Goal: Task Accomplishment & Management: Use online tool/utility

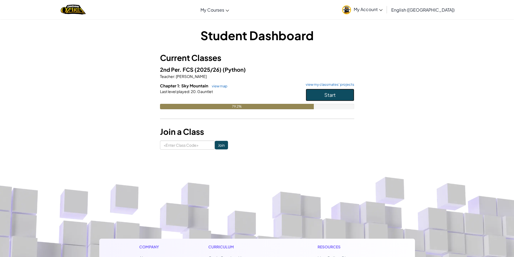
click at [325, 95] on span "Start" at bounding box center [329, 95] width 11 height 6
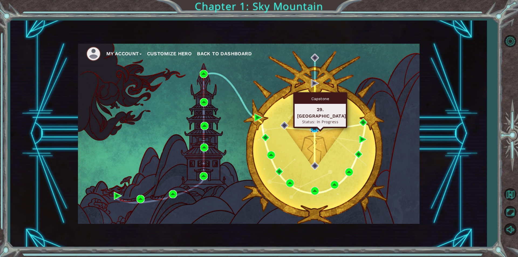
click at [318, 126] on img at bounding box center [315, 128] width 8 height 8
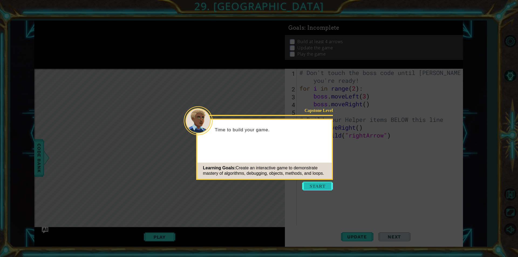
click at [325, 187] on button "Start" at bounding box center [317, 186] width 31 height 9
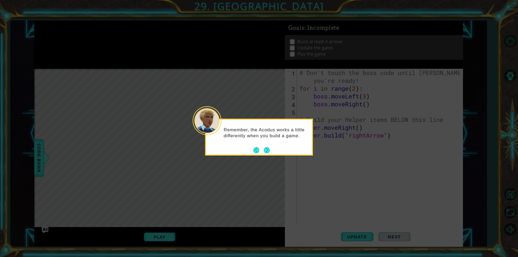
click at [262, 148] on button "Back" at bounding box center [258, 150] width 11 height 6
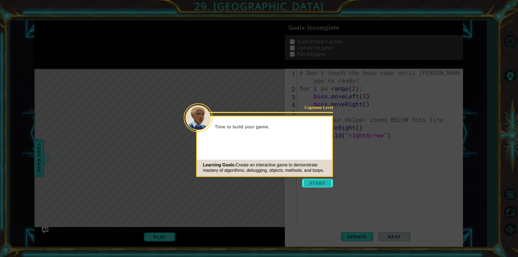
click at [311, 184] on button "Start" at bounding box center [317, 183] width 31 height 9
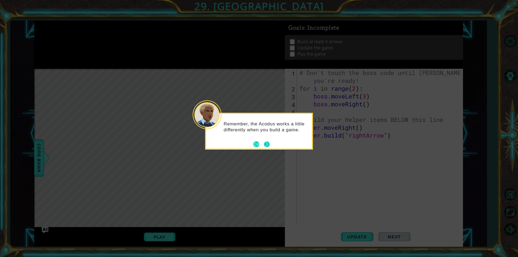
click at [265, 147] on button "Next" at bounding box center [267, 144] width 6 height 6
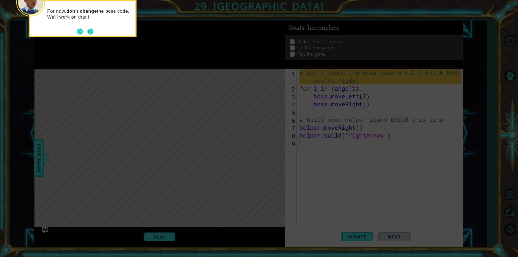
click at [93, 31] on button "Next" at bounding box center [90, 32] width 6 height 6
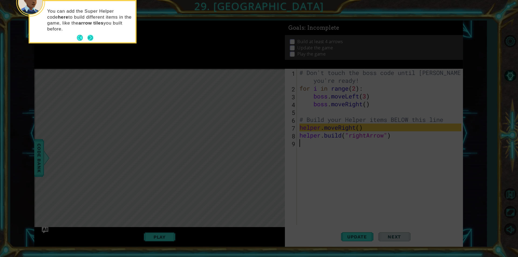
click at [92, 40] on button "Next" at bounding box center [90, 38] width 6 height 6
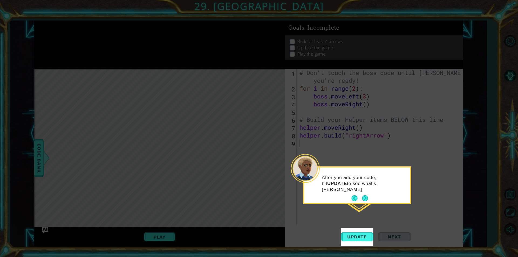
click at [368, 198] on button "Next" at bounding box center [365, 198] width 7 height 7
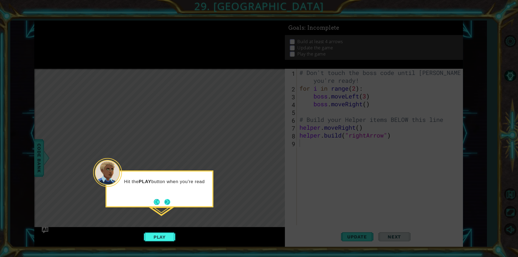
click at [170, 200] on button "Next" at bounding box center [167, 202] width 6 height 6
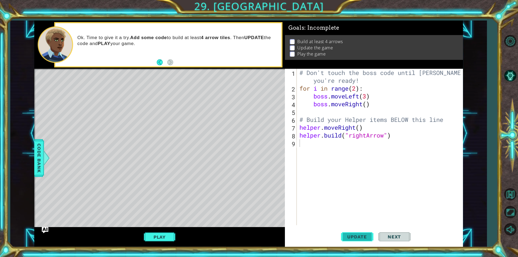
click at [370, 235] on span "Update" at bounding box center [357, 236] width 31 height 5
click at [172, 239] on button "Play" at bounding box center [160, 237] width 32 height 10
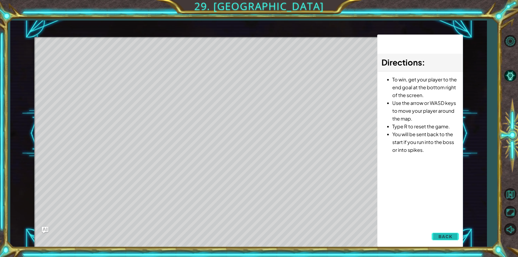
click at [454, 238] on button "Back" at bounding box center [445, 236] width 27 height 11
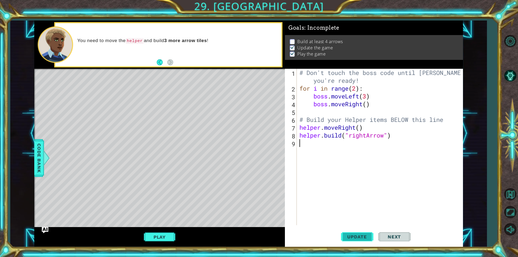
click at [363, 240] on button "Update" at bounding box center [357, 237] width 32 height 18
click at [140, 91] on div "Level Map" at bounding box center [158, 148] width 249 height 159
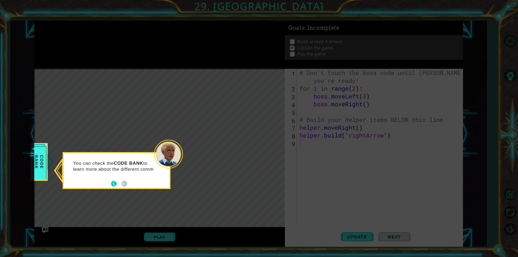
click at [116, 185] on button "Back" at bounding box center [116, 184] width 11 height 6
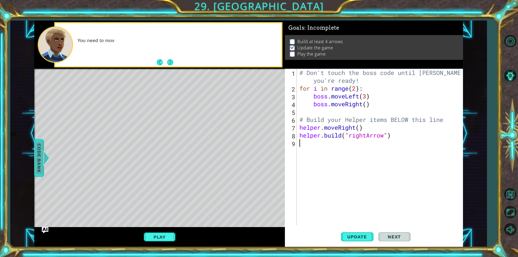
click at [40, 153] on span "Code Bank" at bounding box center [39, 158] width 9 height 33
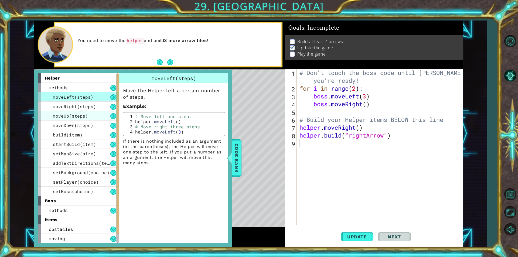
click at [82, 113] on span "moveUp(steps)" at bounding box center [70, 116] width 35 height 6
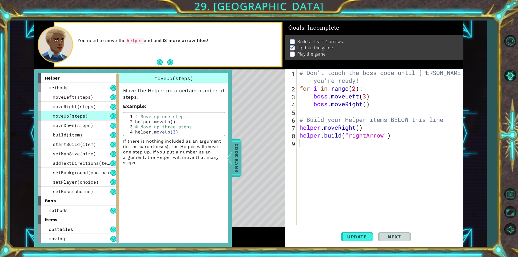
click at [239, 152] on span "Code Bank" at bounding box center [236, 158] width 9 height 33
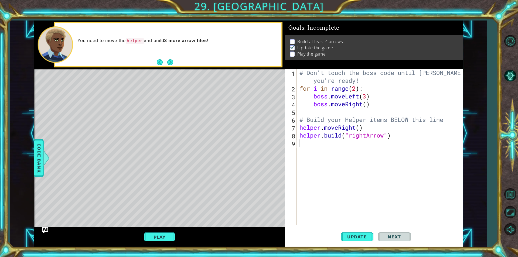
click at [170, 65] on button "Next" at bounding box center [170, 62] width 6 height 6
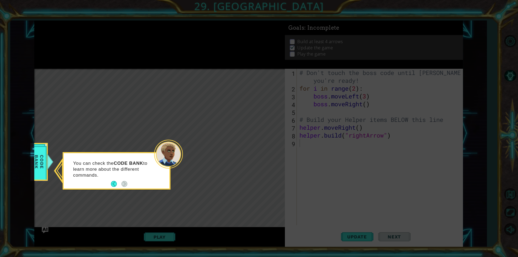
click at [125, 173] on p "You can check the CODE BANK to learn more about the different commands." at bounding box center [113, 170] width 81 height 18
click at [46, 162] on div "Code Bank" at bounding box center [39, 162] width 17 height 38
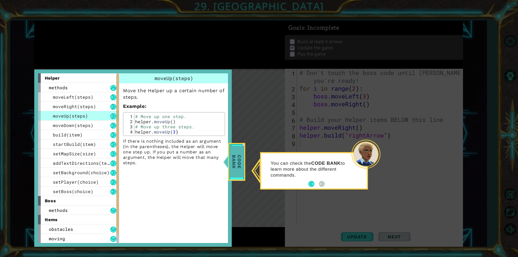
click at [238, 161] on span "Code Bank" at bounding box center [237, 162] width 14 height 31
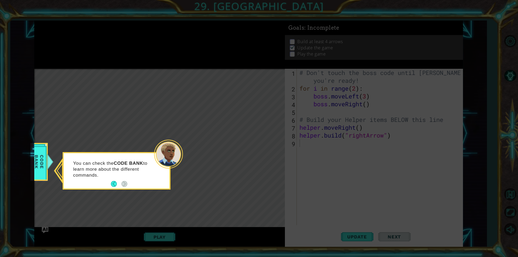
click at [24, 160] on icon at bounding box center [259, 128] width 518 height 257
click at [36, 160] on span "Code Bank" at bounding box center [39, 162] width 14 height 31
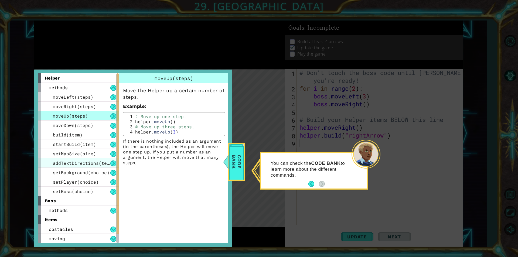
click at [77, 163] on span "addTextDirections(text)" at bounding box center [84, 163] width 62 height 6
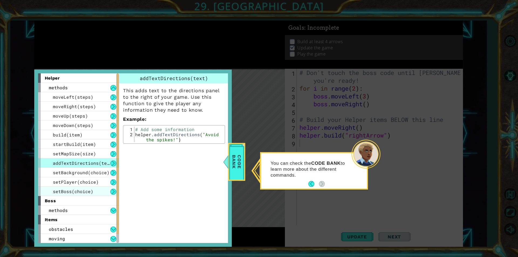
click at [84, 188] on div "setBoss(choice)" at bounding box center [78, 191] width 81 height 9
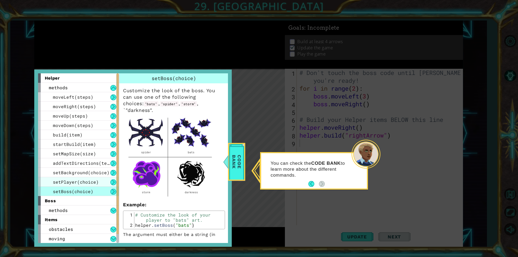
click at [103, 181] on div "setPlayer(choice)" at bounding box center [78, 181] width 81 height 9
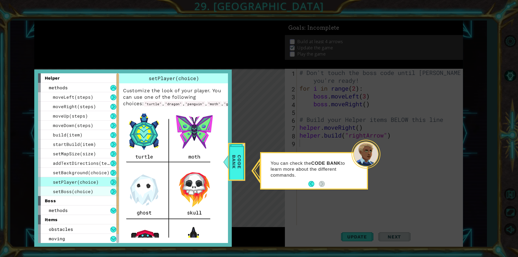
click at [105, 192] on div "setBoss(choice)" at bounding box center [78, 191] width 81 height 9
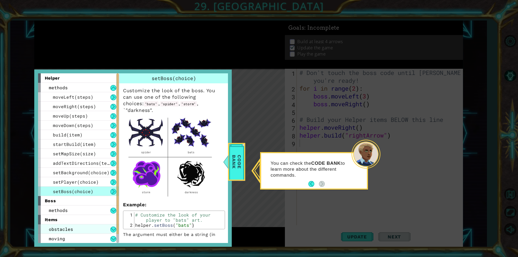
click at [106, 225] on div "obstacles" at bounding box center [78, 229] width 81 height 9
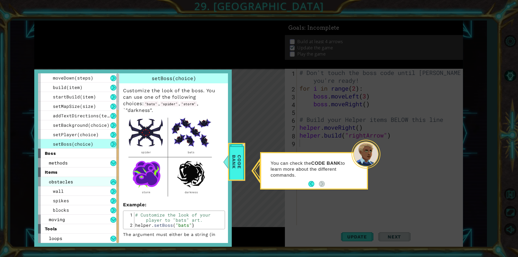
click at [106, 225] on div "tools" at bounding box center [78, 228] width 81 height 9
click at [101, 240] on div "loops" at bounding box center [78, 238] width 81 height 9
click at [99, 235] on div "loops" at bounding box center [78, 238] width 81 height 9
click at [100, 201] on div "spikes" at bounding box center [78, 200] width 81 height 9
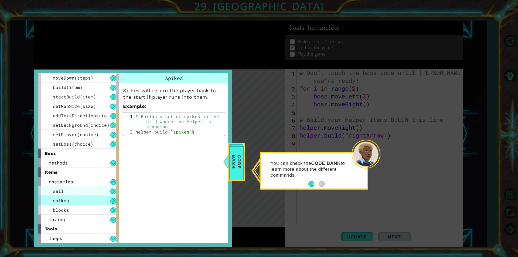
click at [84, 191] on div "wall" at bounding box center [78, 191] width 81 height 9
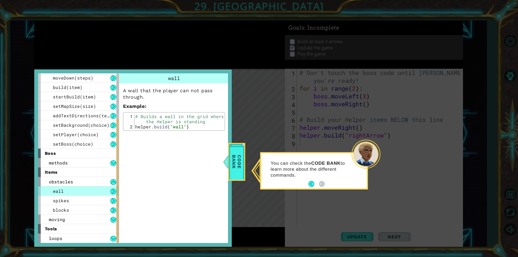
scroll to position [0, 0]
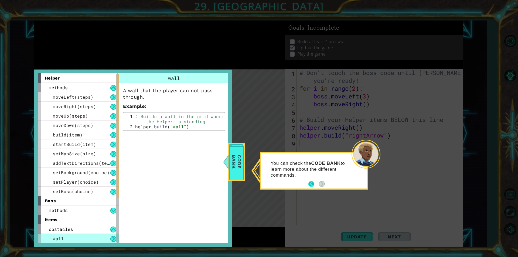
click at [319, 184] on button "Back" at bounding box center [314, 184] width 11 height 6
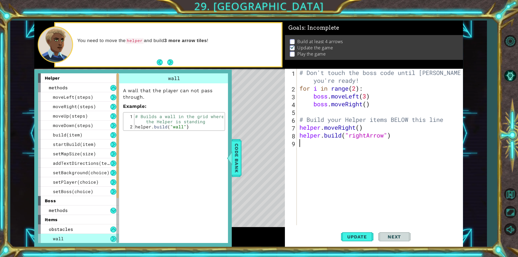
click at [423, 178] on div "# Don't touch the boss code until Vega says you're ready! for i in range ( 2 ) …" at bounding box center [382, 159] width 166 height 180
click at [174, 60] on div "You need to move the helper and build 3 more arrow tiles !" at bounding box center [168, 44] width 226 height 43
click at [173, 60] on button "Next" at bounding box center [170, 62] width 6 height 6
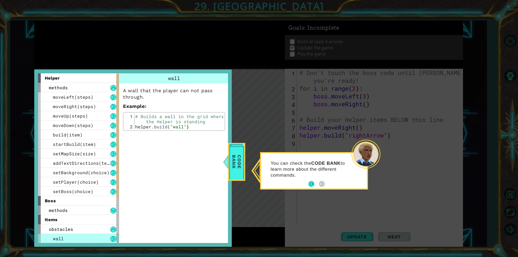
click at [312, 185] on button "Back" at bounding box center [314, 184] width 11 height 6
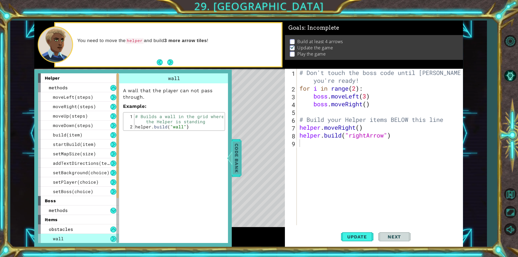
click at [238, 161] on span "Code Bank" at bounding box center [236, 158] width 9 height 33
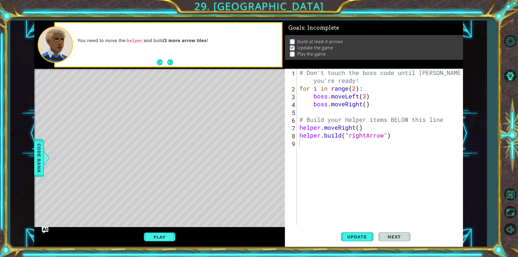
type textarea "helper.build("rightArrow")"
click at [316, 139] on div "# Don't touch the boss code until Vega says you're ready! for i in range ( 2 ) …" at bounding box center [382, 159] width 166 height 180
click at [317, 144] on div "# Don't touch the boss code until Vega says you're ready! for i in range ( 2 ) …" at bounding box center [382, 159] width 166 height 180
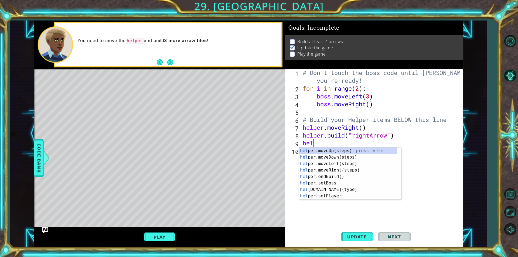
type textarea "help"
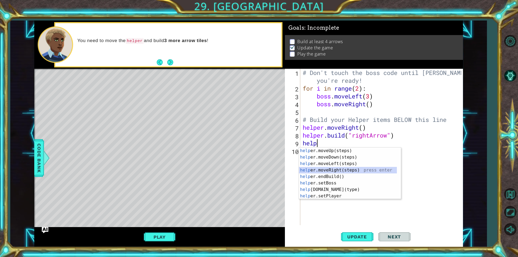
click at [345, 169] on div "help er.moveUp(steps) press enter help er.moveDown(steps) press enter help er.m…" at bounding box center [348, 180] width 98 height 65
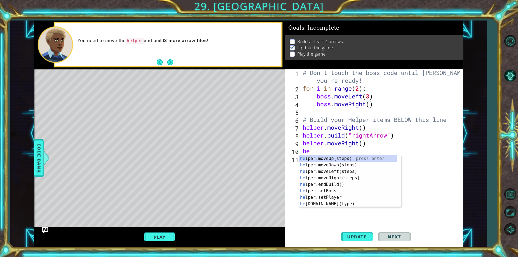
type textarea "hel"
click at [347, 186] on div "hel per.moveUp(steps) press enter hel per.moveDown(steps) press enter hel per.m…" at bounding box center [348, 187] width 98 height 65
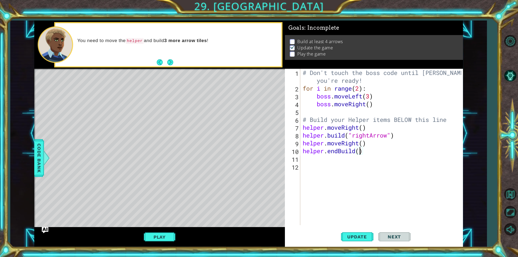
click at [360, 154] on div "# Don't touch the boss code until Vega says you're ready! for i in range ( 2 ) …" at bounding box center [383, 159] width 162 height 180
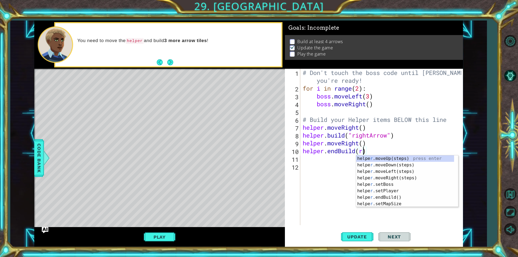
scroll to position [0, 2]
click at [340, 152] on div "# Don't touch the boss code until Vega says you're ready! for i in range ( 2 ) …" at bounding box center [383, 159] width 162 height 180
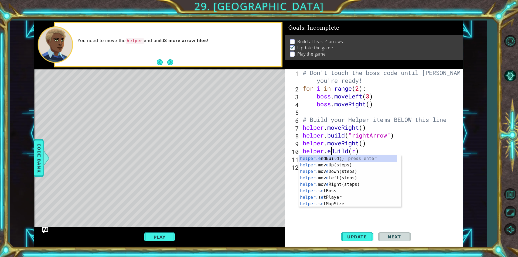
type textarea "helper.Build(r)"
click at [375, 148] on div "# Don't touch the boss code until Vega says you're ready! for i in range ( 2 ) …" at bounding box center [383, 159] width 162 height 180
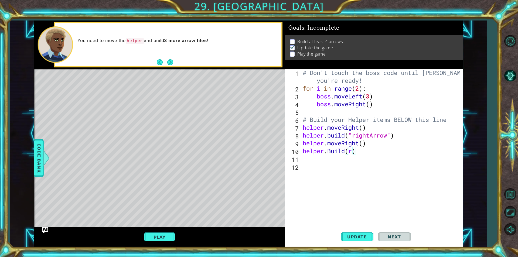
click at [354, 156] on div "# Don't touch the boss code until Vega says you're ready! for i in range ( 2 ) …" at bounding box center [383, 159] width 162 height 180
click at [351, 152] on div "# Don't touch the boss code until Vega says you're ready! for i in range ( 2 ) …" at bounding box center [383, 159] width 162 height 180
type textarea "helper.Build(rightArrow)"
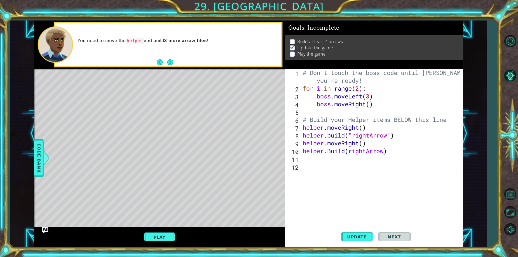
scroll to position [0, 4]
click at [363, 169] on div "# Don't touch the boss code until Vega says you're ready! for i in range ( 2 ) …" at bounding box center [383, 159] width 162 height 180
click at [365, 158] on div "# Don't touch the boss code until Vega says you're ready! for i in range ( 2 ) …" at bounding box center [383, 159] width 162 height 180
click at [152, 243] on div "Play" at bounding box center [159, 236] width 251 height 19
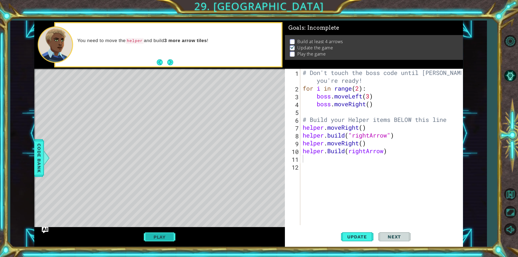
click at [152, 237] on button "Play" at bounding box center [160, 237] width 32 height 10
click at [370, 236] on span "Update" at bounding box center [357, 236] width 31 height 5
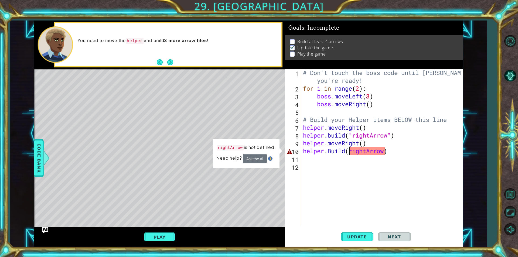
click at [349, 152] on div "# Don't touch the boss code until Vega says you're ready! for i in range ( 2 ) …" at bounding box center [383, 159] width 162 height 180
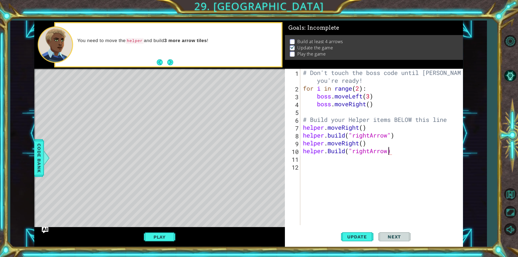
click at [389, 151] on div "# Don't touch the boss code until Vega says you're ready! for i in range ( 2 ) …" at bounding box center [383, 159] width 162 height 180
drag, startPoint x: 359, startPoint y: 244, endPoint x: 356, endPoint y: 236, distance: 8.5
click at [358, 243] on button "Update" at bounding box center [357, 237] width 32 height 18
click at [356, 236] on span "Update" at bounding box center [357, 236] width 31 height 5
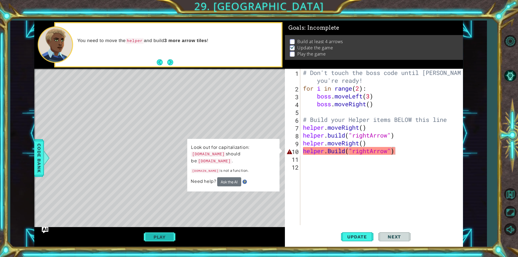
click at [156, 232] on button "Play" at bounding box center [160, 237] width 32 height 10
click at [178, 238] on div "Play" at bounding box center [159, 236] width 251 height 19
click at [169, 237] on button "Play" at bounding box center [160, 237] width 32 height 10
click at [232, 177] on button "Ask the AI" at bounding box center [229, 181] width 24 height 9
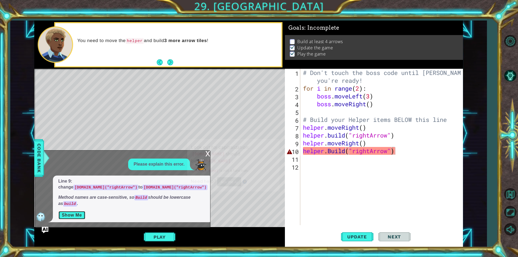
click at [78, 217] on button "Show Me" at bounding box center [71, 215] width 27 height 9
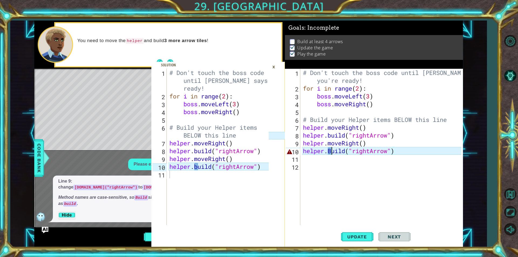
click at [333, 151] on div "# Don't touch the boss code until Vega says you're ready! for i in range ( 2 ) …" at bounding box center [383, 159] width 162 height 180
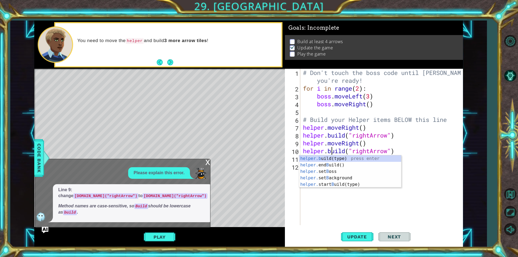
scroll to position [0, 1]
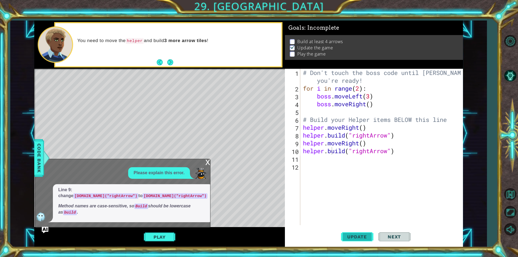
click at [361, 238] on span "Update" at bounding box center [357, 236] width 31 height 5
click at [156, 235] on button "Play" at bounding box center [160, 237] width 32 height 10
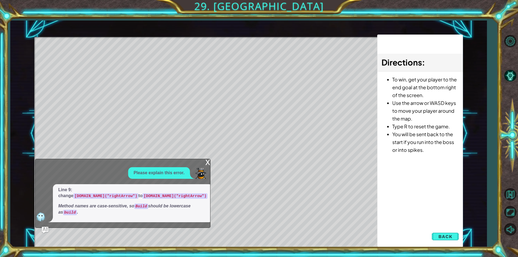
click at [206, 165] on div "x" at bounding box center [207, 161] width 5 height 5
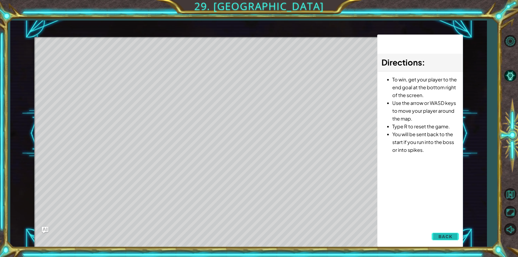
click at [447, 236] on span "Back" at bounding box center [446, 236] width 14 height 5
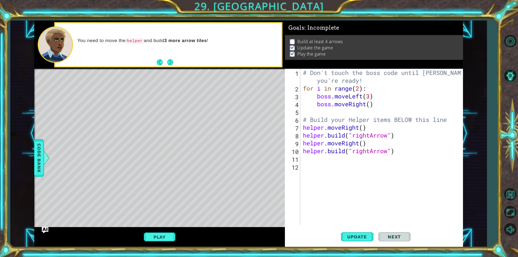
click at [79, 92] on div "Level Map" at bounding box center [158, 148] width 249 height 159
click at [363, 143] on div "# Don't touch the boss code until Vega says you're ready! for i in range ( 2 ) …" at bounding box center [383, 159] width 162 height 180
type textarea "helper.moveRight(3)"
click at [346, 234] on button "Update" at bounding box center [357, 237] width 32 height 18
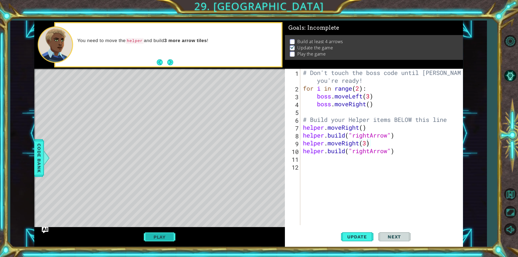
click at [169, 236] on button "Play" at bounding box center [160, 237] width 32 height 10
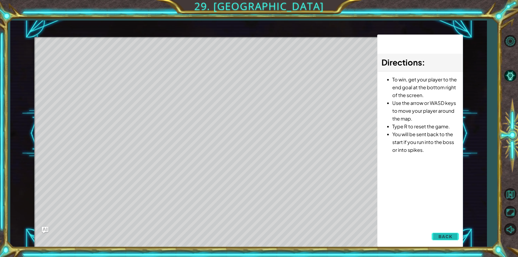
click at [453, 238] on button "Back" at bounding box center [445, 236] width 27 height 11
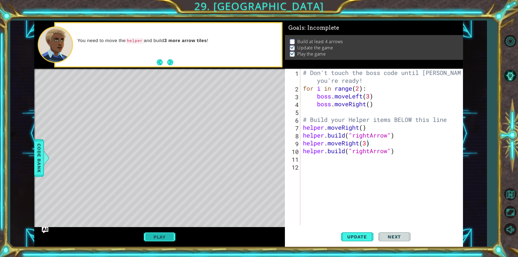
click at [162, 239] on button "Play" at bounding box center [160, 237] width 32 height 10
click at [363, 161] on div "# Don't touch the boss code until Vega says you're ready! for i in range ( 2 ) …" at bounding box center [383, 159] width 162 height 180
type textarea "h"
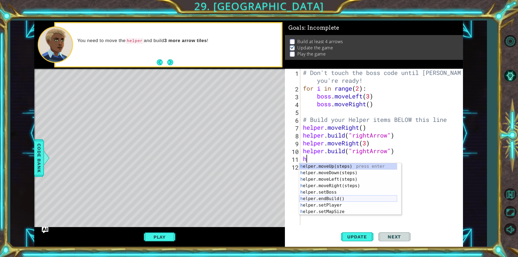
click at [338, 199] on div "h elper.moveUp(steps) press enter h elper.moveDown(steps) press enter h elper.m…" at bounding box center [348, 195] width 98 height 65
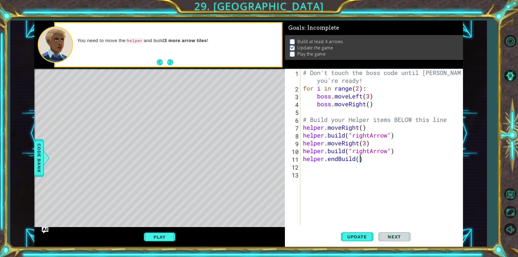
click at [359, 161] on div "# Don't touch the boss code until Vega says you're ready! for i in range ( 2 ) …" at bounding box center [383, 159] width 162 height 180
type textarea "helper.endBuild()"
click at [368, 156] on div "# Don't touch the boss code until Vega says you're ready! for i in range ( 2 ) …" at bounding box center [383, 159] width 162 height 180
drag, startPoint x: 366, startPoint y: 162, endPoint x: 291, endPoint y: 161, distance: 75.3
click at [291, 161] on div "helper.endBuild() 1 2 3 4 5 6 7 8 9 10 11 12 13 # Don't touch the boss code unt…" at bounding box center [373, 147] width 177 height 157
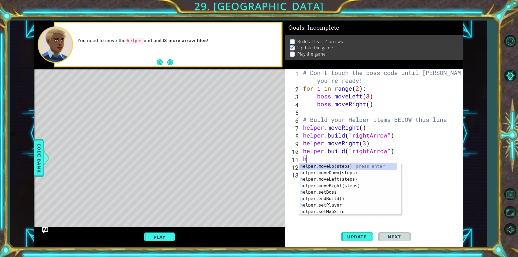
type textarea "hle"
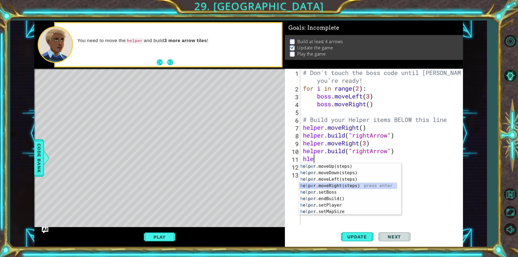
click at [319, 187] on div "h e l p e r.moveUp(steps) press enter h e l p e r.moveDown(steps) press enter h…" at bounding box center [348, 195] width 98 height 65
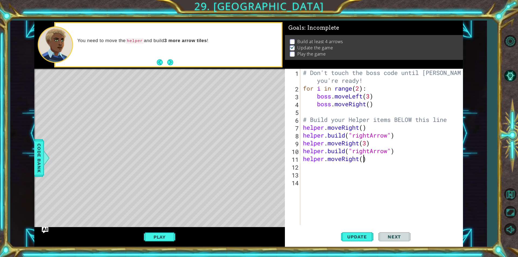
click at [365, 158] on div "# Don't touch the boss code until Vega says you're ready! for i in range ( 2 ) …" at bounding box center [383, 159] width 162 height 180
type textarea "helper.moveRight(2)"
click at [356, 174] on div "# Don't touch the boss code until Vega says you're ready! for i in range ( 2 ) …" at bounding box center [383, 159] width 162 height 180
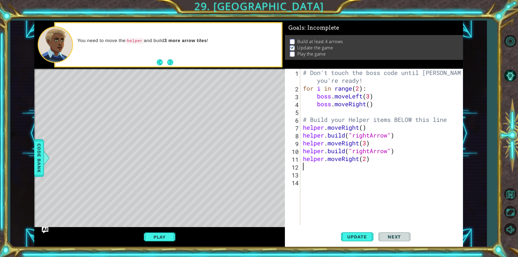
click at [354, 170] on div "# Don't touch the boss code until Vega says you're ready! for i in range ( 2 ) …" at bounding box center [383, 159] width 162 height 180
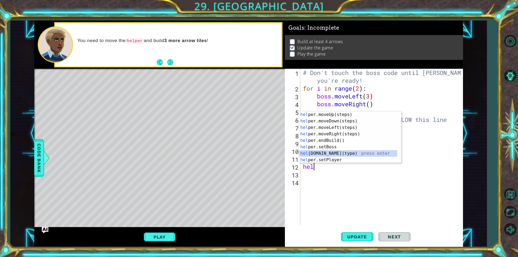
click at [348, 156] on div "hel per.moveUp(steps) press enter hel per.moveDown(steps) press enter hel per.m…" at bounding box center [348, 143] width 98 height 65
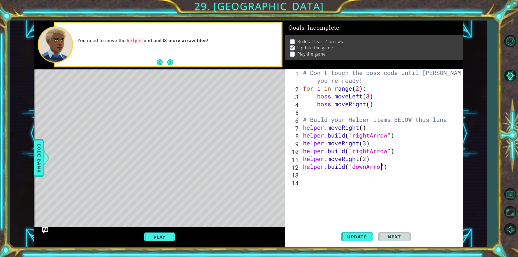
scroll to position [0, 4]
click at [365, 235] on span "Update" at bounding box center [357, 236] width 31 height 5
click at [162, 238] on button "Play" at bounding box center [160, 237] width 32 height 10
click at [184, 87] on div "Level Map" at bounding box center [158, 148] width 249 height 159
drag, startPoint x: 148, startPoint y: 238, endPoint x: 155, endPoint y: 240, distance: 7.3
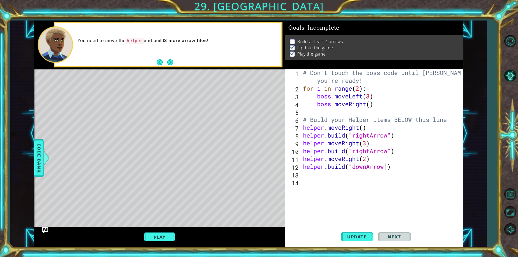
click at [150, 237] on button "Play" at bounding box center [160, 237] width 32 height 10
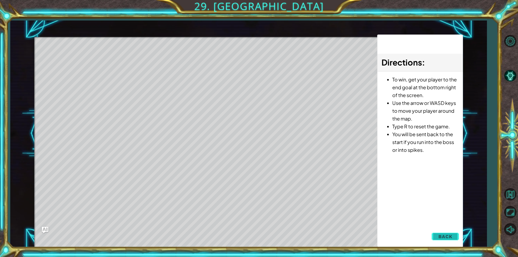
click at [434, 236] on button "Back" at bounding box center [445, 236] width 27 height 11
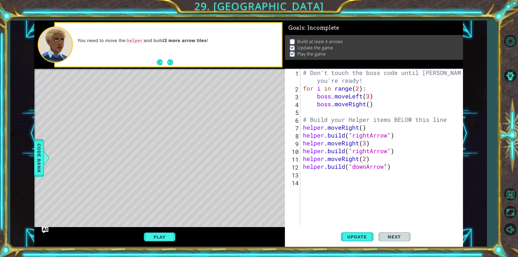
type textarea "helper.build("rightArrow")"
drag, startPoint x: 304, startPoint y: 152, endPoint x: 402, endPoint y: 152, distance: 98.3
click at [402, 152] on div "# Don't touch the boss code until Vega says you're ready! for i in range ( 2 ) …" at bounding box center [383, 159] width 162 height 180
click at [320, 178] on div "# Don't touch the boss code until Vega says you're ready! for i in range ( 2 ) …" at bounding box center [383, 159] width 162 height 180
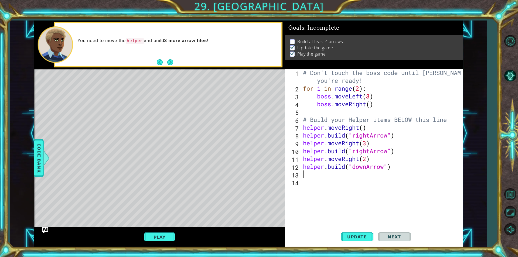
paste textarea "helper.build("rightArrow")"
type textarea "helper.build("rightArrow")"
click at [317, 183] on div "# Don't touch the boss code until Vega says you're ready! for i in range ( 2 ) …" at bounding box center [383, 159] width 162 height 180
paste textarea "helper.build("rightArrow")"
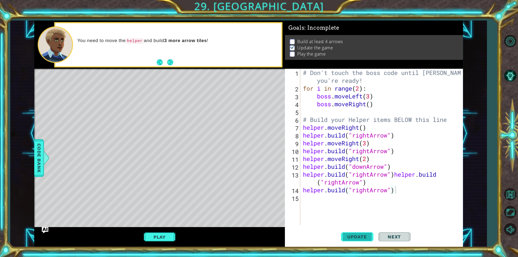
click at [362, 233] on button "Update" at bounding box center [357, 237] width 32 height 18
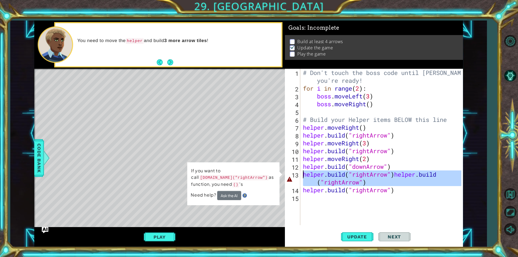
drag, startPoint x: 292, startPoint y: 176, endPoint x: 324, endPoint y: 178, distance: 31.4
click at [323, 178] on div "helper.build("rightArrow") 1 2 3 4 5 6 7 8 9 10 11 12 13 14 15 # Don't touch th…" at bounding box center [373, 147] width 177 height 157
type textarea "helper.build("rightArrow")"
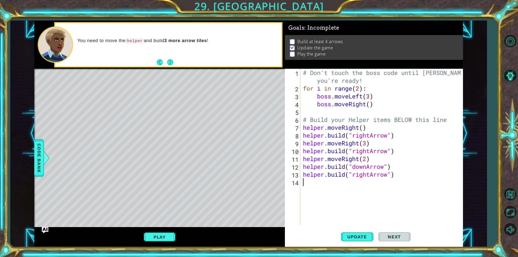
click at [316, 188] on div "# Don't touch the boss code until Vega says you're ready! for i in range ( 2 ) …" at bounding box center [383, 159] width 162 height 180
paste textarea "helper.build("rightArrow")"
click at [361, 235] on span "Update" at bounding box center [357, 236] width 31 height 5
click at [155, 237] on button "Play" at bounding box center [160, 237] width 32 height 10
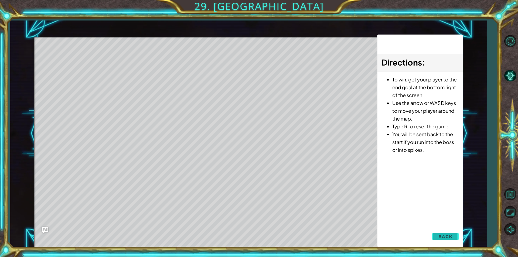
click at [452, 234] on span "Back" at bounding box center [446, 236] width 14 height 5
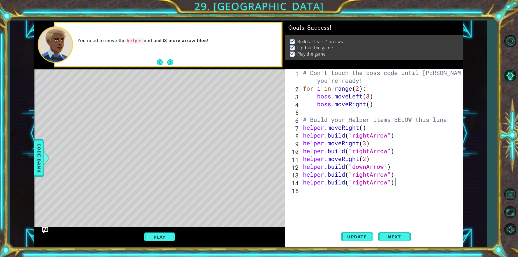
drag, startPoint x: 292, startPoint y: 174, endPoint x: 377, endPoint y: 198, distance: 88.3
click at [397, 198] on div "helper.build("rightArrow") 1 2 3 4 5 6 7 8 9 10 11 12 13 14 15 # Don't touch th…" at bounding box center [373, 147] width 177 height 157
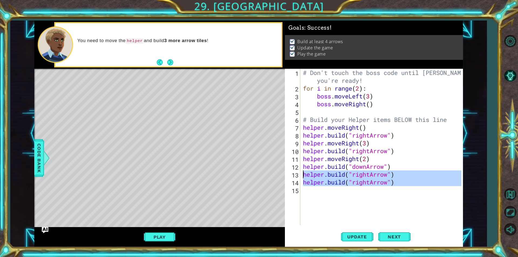
drag, startPoint x: 412, startPoint y: 189, endPoint x: 291, endPoint y: 174, distance: 122.7
click at [291, 174] on div "helper.build("rightArrow") 1 2 3 4 5 6 7 8 9 10 11 12 13 14 15 # Don't touch th…" at bounding box center [373, 147] width 177 height 157
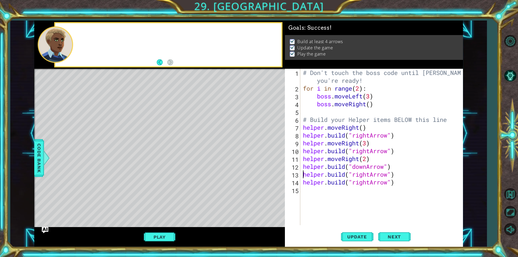
type textarea "helper.build("rightArrow")"
click at [395, 241] on button "Next" at bounding box center [394, 237] width 32 height 18
click at [394, 236] on body "1 2 3 4 5 6 7 8 9 10 11 # Don't touch the boss code until Vega says you're read…" at bounding box center [259, 128] width 518 height 257
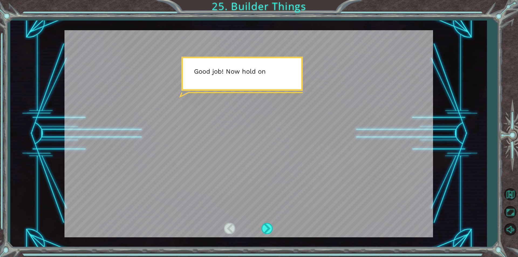
click at [296, 122] on div at bounding box center [249, 133] width 369 height 207
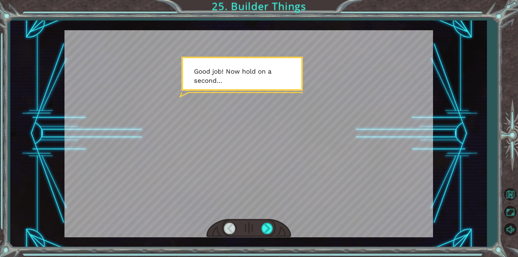
click at [298, 137] on div at bounding box center [249, 133] width 369 height 207
click at [272, 232] on div at bounding box center [268, 228] width 12 height 11
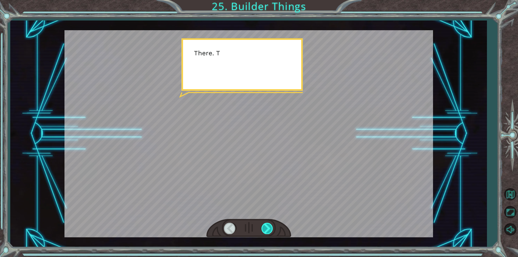
click at [272, 232] on div at bounding box center [268, 228] width 12 height 11
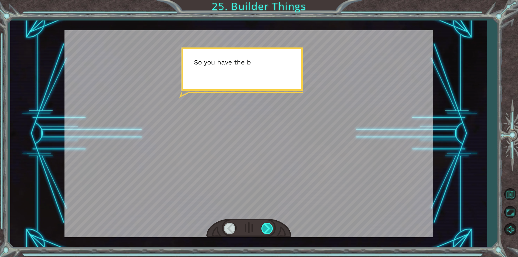
click at [270, 230] on div at bounding box center [268, 228] width 12 height 11
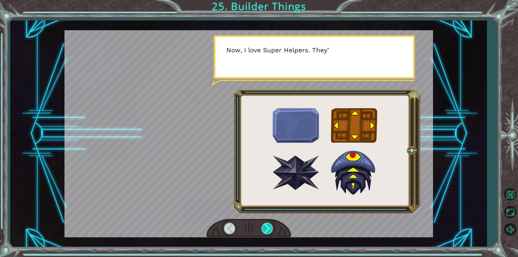
click at [270, 230] on div at bounding box center [268, 228] width 12 height 11
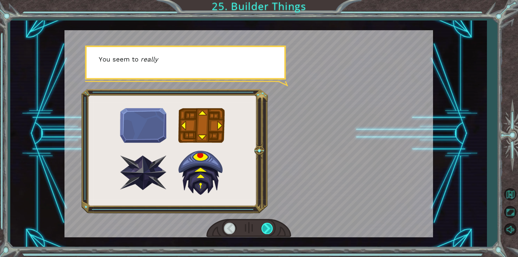
click at [271, 230] on div at bounding box center [268, 228] width 12 height 11
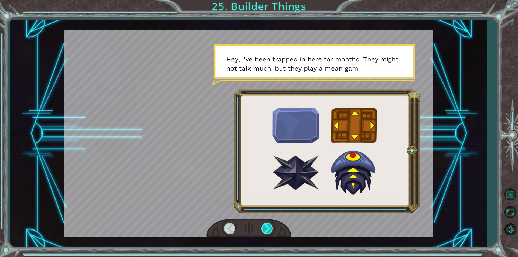
click at [265, 229] on div at bounding box center [268, 228] width 12 height 11
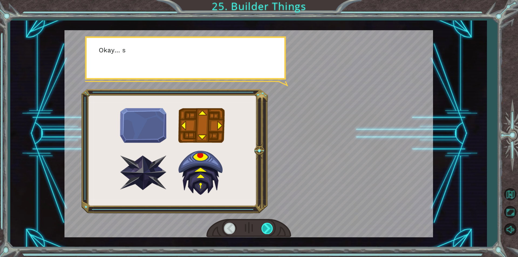
click at [265, 229] on div at bounding box center [268, 228] width 12 height 11
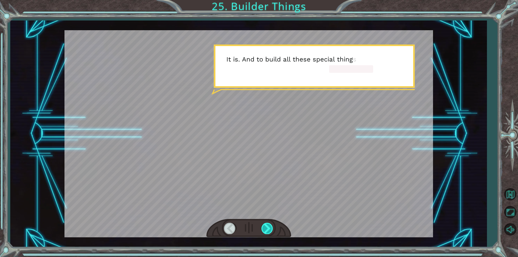
click at [264, 230] on div at bounding box center [268, 228] width 12 height 11
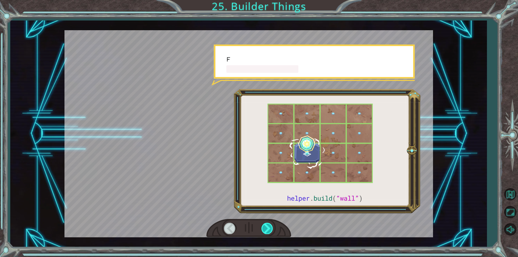
click at [265, 229] on div at bounding box center [268, 228] width 12 height 11
click at [263, 230] on div at bounding box center [268, 228] width 12 height 11
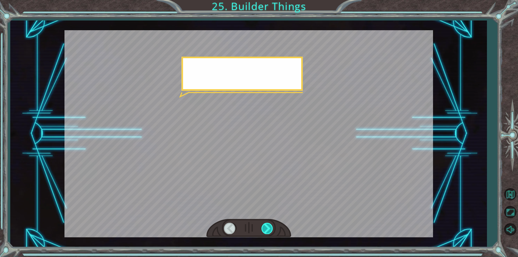
click at [265, 229] on div at bounding box center [268, 228] width 12 height 11
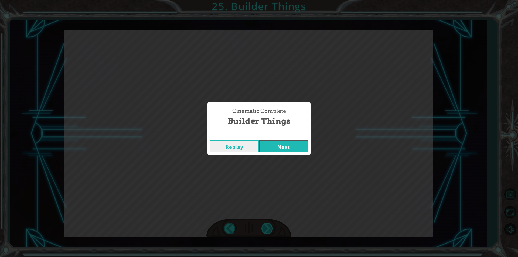
click at [265, 229] on div "Cinematic Complete Builder Things Replay Next" at bounding box center [259, 128] width 518 height 257
click at [305, 148] on button "Next" at bounding box center [283, 146] width 49 height 12
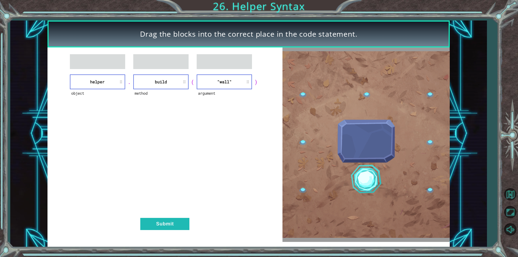
click at [151, 215] on div "object helper . method build ( argument "wall" ) Submit" at bounding box center [165, 145] width 235 height 194
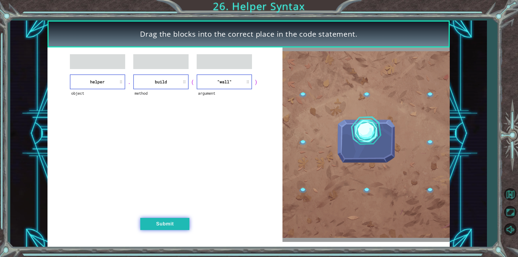
click at [157, 221] on button "Submit" at bounding box center [164, 224] width 49 height 12
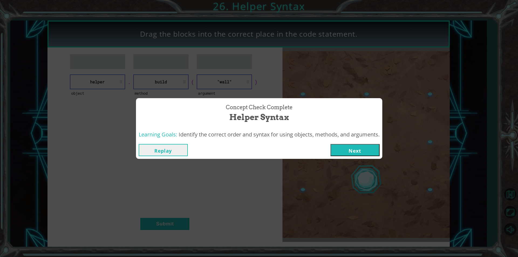
click at [370, 158] on div "Replay Next" at bounding box center [259, 150] width 246 height 18
click at [361, 150] on button "Next" at bounding box center [355, 150] width 49 height 12
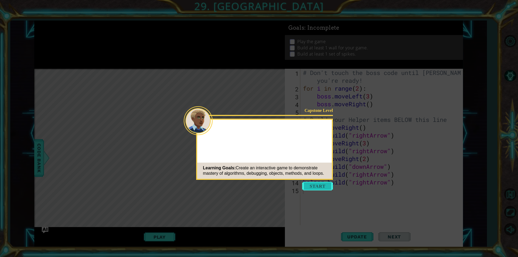
click at [313, 186] on button "Start" at bounding box center [317, 186] width 31 height 9
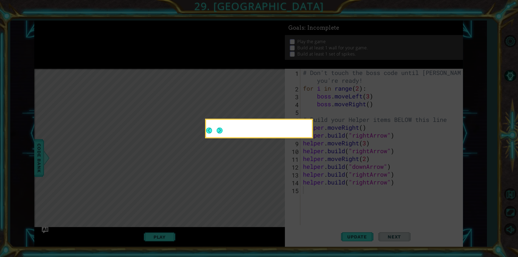
click at [229, 130] on div at bounding box center [259, 129] width 106 height 15
click at [225, 130] on div at bounding box center [259, 129] width 106 height 15
click at [223, 130] on button "Next" at bounding box center [220, 131] width 6 height 6
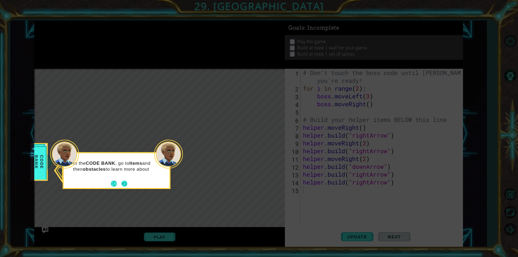
click at [123, 184] on button "Next" at bounding box center [124, 184] width 6 height 6
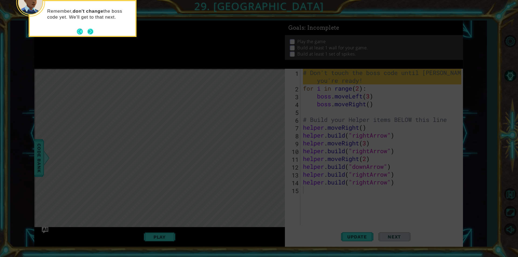
click at [92, 34] on button "Next" at bounding box center [90, 32] width 6 height 6
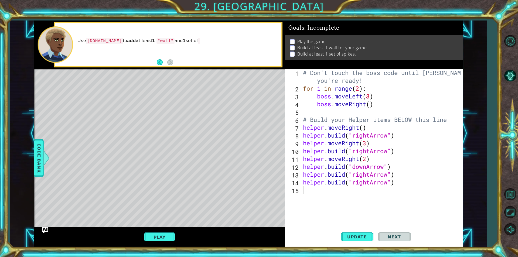
click at [183, 62] on div "Use helper.build to add at least 1 "wall" and 1 set of" at bounding box center [168, 44] width 226 height 43
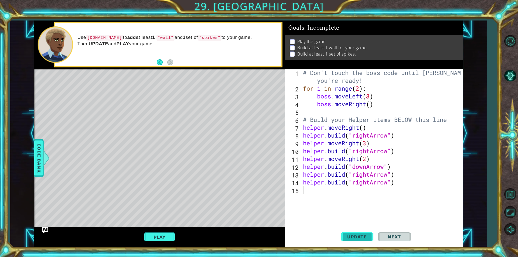
click at [345, 235] on span "Update" at bounding box center [357, 236] width 31 height 5
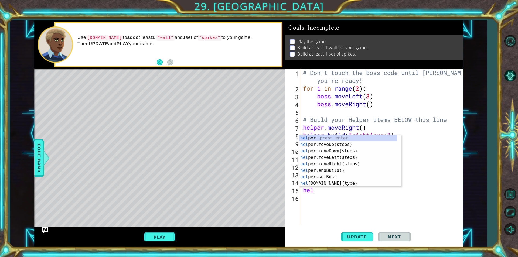
type textarea "help"
click at [340, 170] on div "help er press enter help er.moveUp(steps) press enter help er.moveDown(steps) p…" at bounding box center [348, 167] width 98 height 65
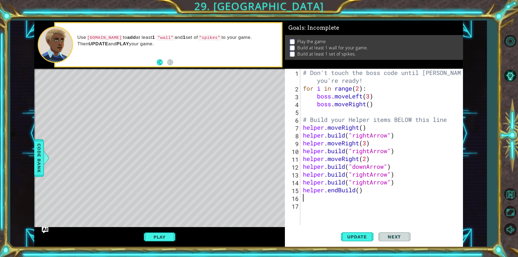
scroll to position [0, 0]
click at [360, 196] on div "# Don't touch the boss code until Vega says you're ready! for i in range ( 2 ) …" at bounding box center [383, 159] width 162 height 180
click at [360, 192] on div "# Don't touch the boss code until Vega says you're ready! for i in range ( 2 ) …" at bounding box center [383, 159] width 162 height 180
click at [365, 234] on span "Update" at bounding box center [357, 236] width 31 height 5
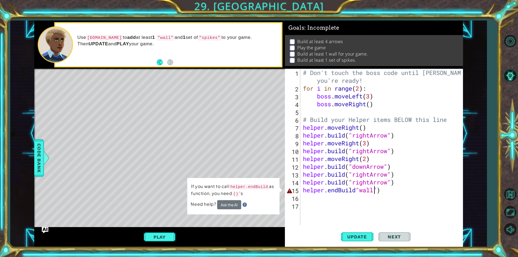
click at [358, 190] on div "# Don't touch the boss code until Vega says you're ready! for i in range ( 2 ) …" at bounding box center [383, 159] width 162 height 180
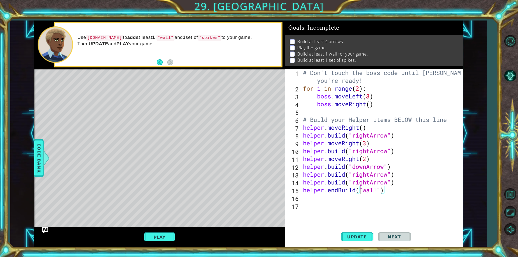
scroll to position [0, 2]
type textarea "helper.endBuild("wall")"
click at [347, 240] on button "Update" at bounding box center [357, 237] width 32 height 18
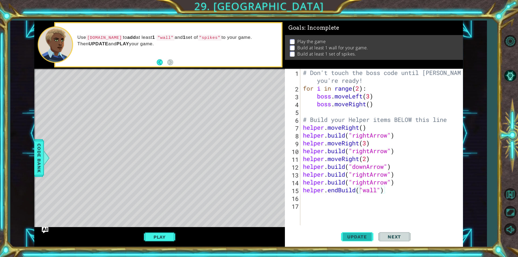
click at [346, 238] on span "Update" at bounding box center [357, 236] width 31 height 5
click at [167, 233] on button "Play" at bounding box center [160, 237] width 32 height 10
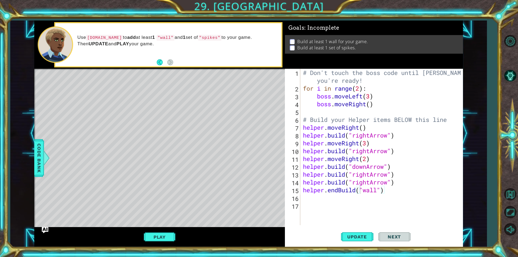
scroll to position [0, 0]
drag, startPoint x: 324, startPoint y: 208, endPoint x: 323, endPoint y: 204, distance: 4.3
click at [323, 205] on div "# Don't touch the boss code until Vega says you're ready! for i in range ( 2 ) …" at bounding box center [383, 159] width 162 height 180
click at [322, 201] on div "# Don't touch the boss code until Vega says you're ready! for i in range ( 2 ) …" at bounding box center [383, 159] width 162 height 180
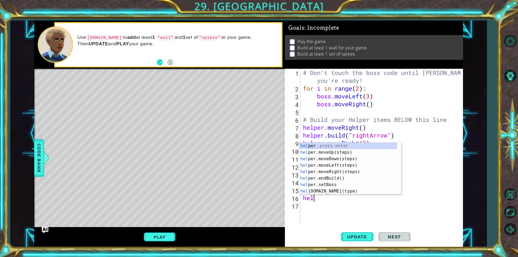
scroll to position [0, 0]
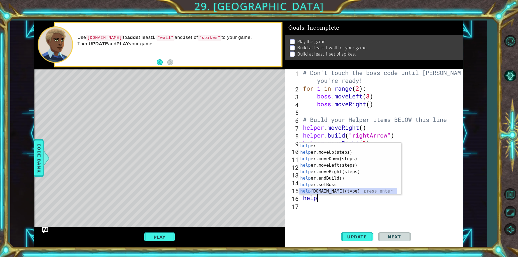
click at [357, 194] on div "help er press enter help er.moveUp(steps) press enter help er.moveDown(steps) p…" at bounding box center [348, 175] width 98 height 65
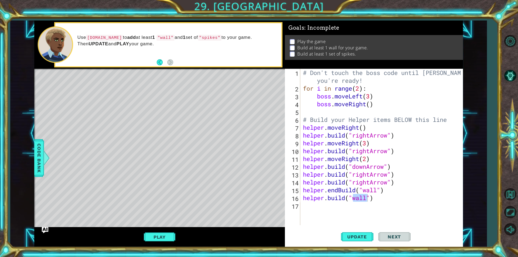
drag, startPoint x: 301, startPoint y: 191, endPoint x: 348, endPoint y: 197, distance: 47.3
click at [348, 197] on div "helper.build("wall") 1 2 3 4 5 6 7 8 9 10 11 12 13 14 15 16 17 # Don't touch th…" at bounding box center [373, 147] width 177 height 157
drag, startPoint x: 411, startPoint y: 196, endPoint x: 406, endPoint y: 196, distance: 4.9
click at [406, 196] on div "# Don't touch the boss code until Vega says you're ready! for i in range ( 2 ) …" at bounding box center [383, 159] width 162 height 180
click at [342, 191] on div "# Don't touch the boss code until Vega says you're ready! for i in range ( 2 ) …" at bounding box center [383, 159] width 162 height 180
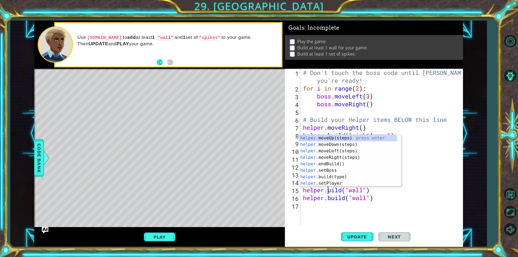
type textarea "helper.build("wall")"
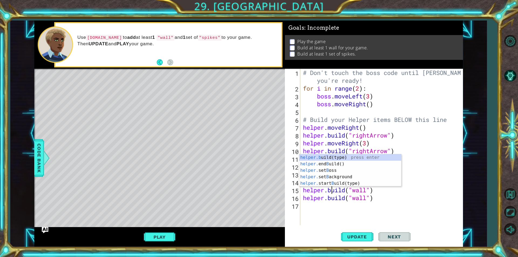
scroll to position [0, 1]
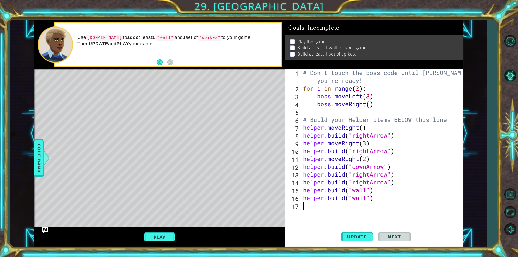
click at [364, 216] on div "# Don't touch the boss code until Vega says you're ready! for i in range ( 2 ) …" at bounding box center [383, 159] width 162 height 180
click at [369, 200] on div "# Don't touch the boss code until Vega says you're ready! for i in range ( 2 ) …" at bounding box center [383, 159] width 162 height 180
type textarea "helper.build("spikes")"
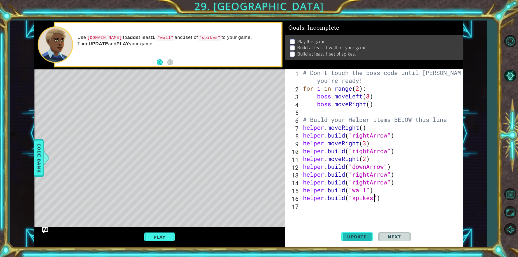
click at [363, 238] on span "Update" at bounding box center [357, 236] width 31 height 5
click at [148, 233] on button "Play" at bounding box center [160, 237] width 32 height 10
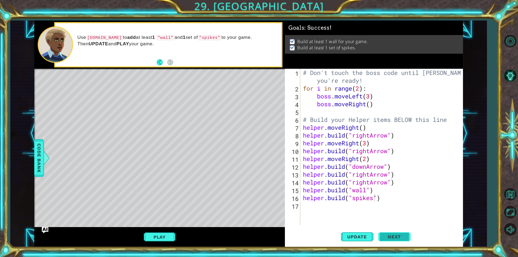
click at [400, 237] on span "Next" at bounding box center [394, 237] width 24 height 5
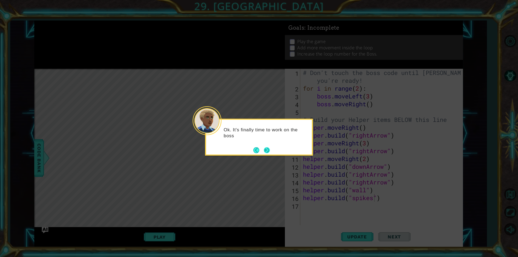
click at [266, 149] on button "Next" at bounding box center [267, 150] width 6 height 6
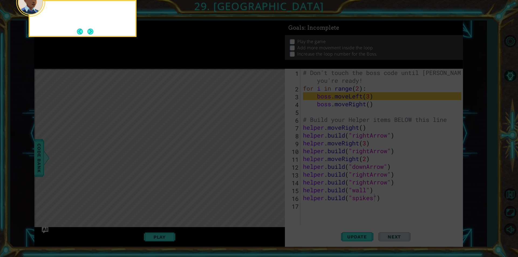
click at [266, 149] on icon at bounding box center [259, 39] width 518 height 438
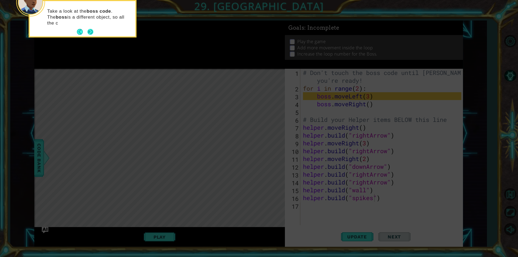
click at [87, 33] on button "Back" at bounding box center [82, 32] width 11 height 6
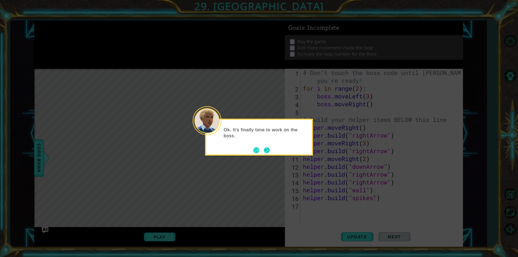
click at [268, 149] on button "Next" at bounding box center [267, 150] width 6 height 6
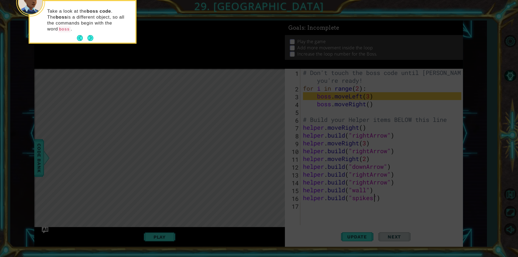
click at [95, 32] on div "Take a look at the boss code . The boss is a different object, so all the comma…" at bounding box center [83, 22] width 106 height 39
click at [92, 35] on button "Next" at bounding box center [90, 38] width 6 height 6
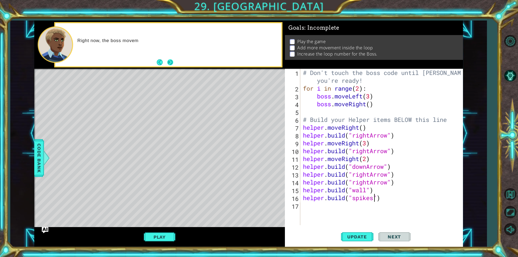
click at [170, 59] on button "Next" at bounding box center [170, 62] width 6 height 6
click at [343, 111] on div "# Don't touch the boss code until Vega says you're ready! for i in range ( 2 ) …" at bounding box center [383, 159] width 162 height 180
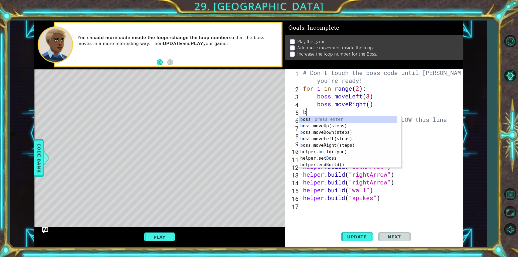
type textarea "bo"
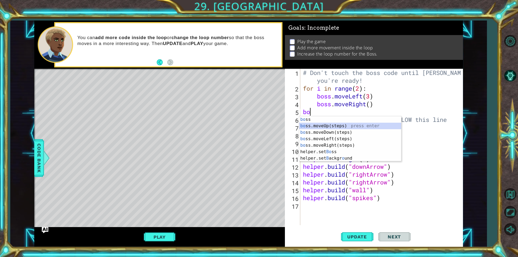
click at [347, 127] on div "bo ss press enter bo ss.moveUp(steps) press enter bo ss.moveDown(steps) press e…" at bounding box center [350, 145] width 102 height 58
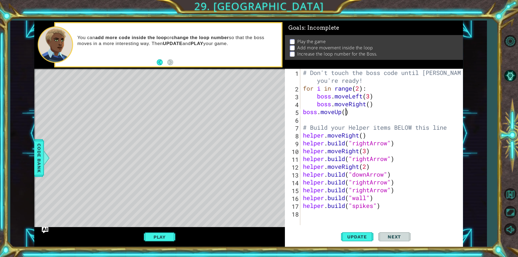
click at [344, 114] on div "# Don't touch the boss code until Vega says you're ready! for i in range ( 2 ) …" at bounding box center [383, 159] width 162 height 180
type textarea "boss.moveUp(2)"
click at [339, 122] on div "# Don't touch the boss code until Vega says you're ready! for i in range ( 2 ) …" at bounding box center [383, 159] width 162 height 180
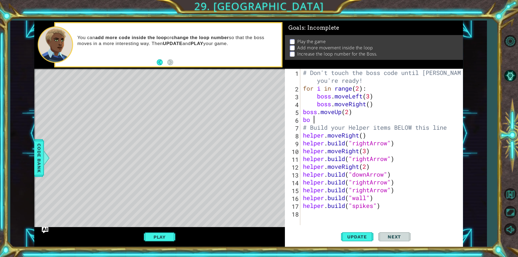
type textarea "bo"
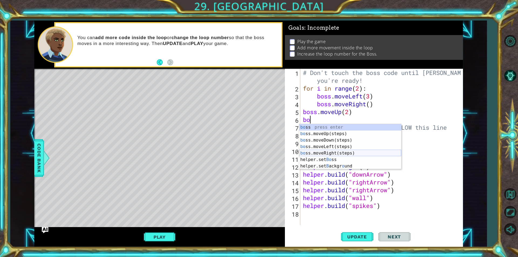
click at [335, 154] on div "bo ss press enter bo ss.moveUp(steps) press enter bo ss.moveDown(steps) press e…" at bounding box center [350, 153] width 102 height 58
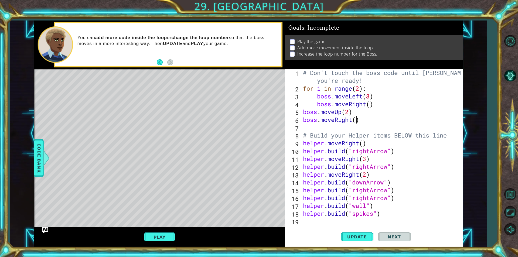
click at [357, 123] on div "# Don't touch the boss code until Vega says you're ready! for i in range ( 2 ) …" at bounding box center [383, 159] width 162 height 180
type textarea "boss.moveRight(3)"
click at [353, 131] on div "# Don't touch the boss code until Vega says you're ready! for i in range ( 2 ) …" at bounding box center [383, 159] width 162 height 180
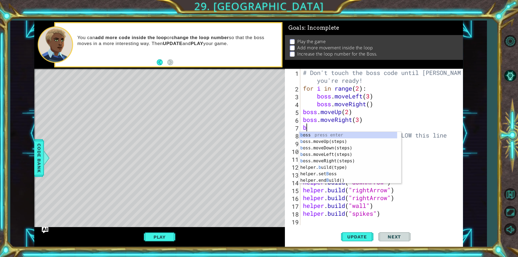
type textarea "bo"
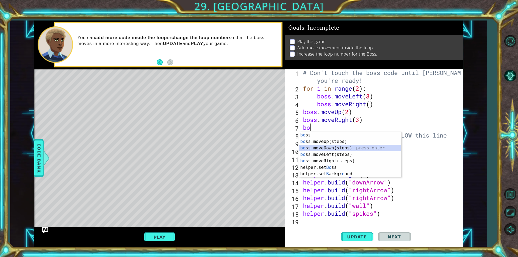
click at [334, 149] on div "bo ss press enter bo ss.moveUp(steps) press enter bo ss.moveDown(steps) press e…" at bounding box center [350, 161] width 102 height 58
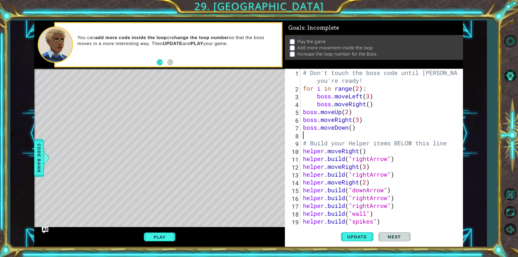
click at [351, 127] on div "# Don't touch the boss code until Vega says you're ready! for i in range ( 2 ) …" at bounding box center [381, 159] width 158 height 180
click at [365, 237] on span "Update" at bounding box center [357, 236] width 31 height 5
click at [166, 235] on button "Play" at bounding box center [160, 237] width 32 height 10
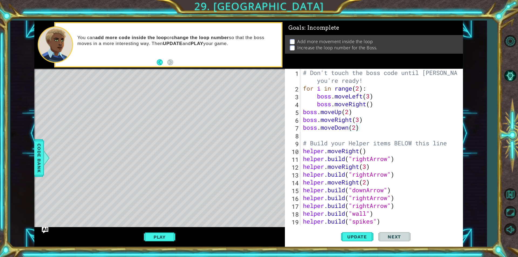
click at [372, 94] on div "# Don't touch the boss code until Vega says you're ready! for i in range ( 2 ) …" at bounding box center [381, 159] width 158 height 180
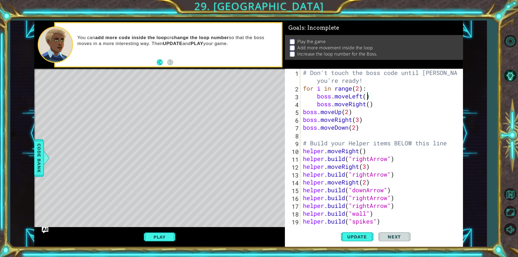
scroll to position [0, 3]
click at [349, 114] on div "# Don't touch the boss code until Vega says you're ready! for i in range ( 2 ) …" at bounding box center [381, 159] width 158 height 180
type textarea "boss.moveUp(2)"
click at [334, 134] on div "# Don't touch the boss code until Vega says you're ready! for i in range ( 2 ) …" at bounding box center [381, 159] width 158 height 180
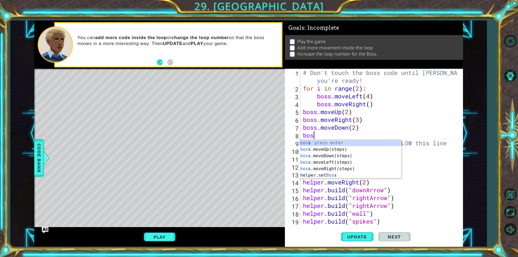
scroll to position [0, 0]
click at [338, 175] on div "boss press enter boss .moveUp(steps) press enter boss .moveDown(steps) press en…" at bounding box center [350, 166] width 102 height 52
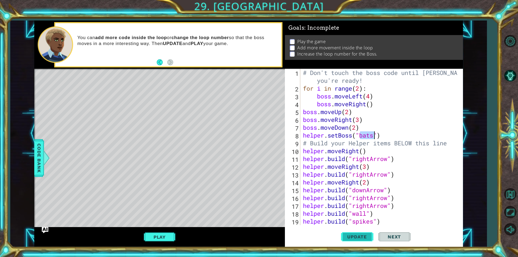
click at [363, 238] on span "Update" at bounding box center [357, 236] width 31 height 5
click at [360, 88] on div "# Don't touch the boss code until Vega says you're ready! for i in range ( 2 ) …" at bounding box center [381, 159] width 158 height 180
type textarea "for i in range(8):"
click at [364, 239] on span "Update" at bounding box center [357, 236] width 31 height 5
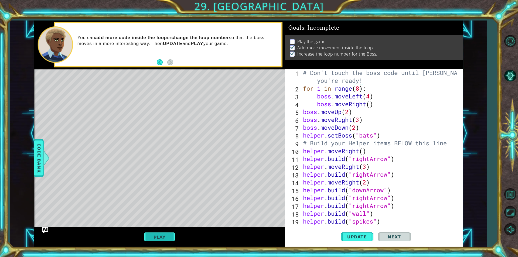
click at [153, 239] on button "Play" at bounding box center [160, 237] width 32 height 10
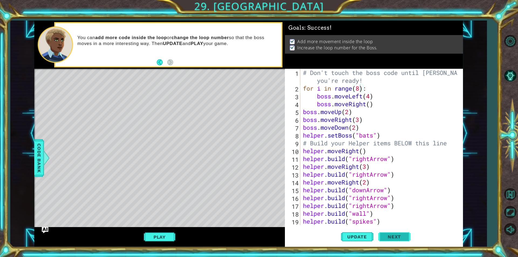
click at [386, 238] on span "Next" at bounding box center [394, 237] width 24 height 5
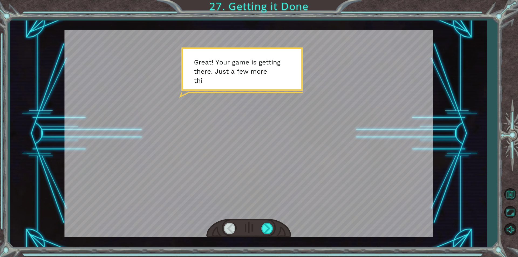
click at [329, 240] on div "Temporary Text G r e a t ! Y o u r g a m e i s g e t t i n g t h e r e . J u s …" at bounding box center [248, 134] width 477 height 226
click at [283, 217] on div at bounding box center [249, 133] width 369 height 207
click at [270, 225] on div at bounding box center [268, 228] width 12 height 11
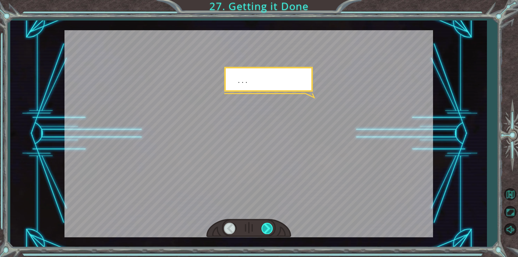
click at [270, 225] on div at bounding box center [268, 228] width 12 height 11
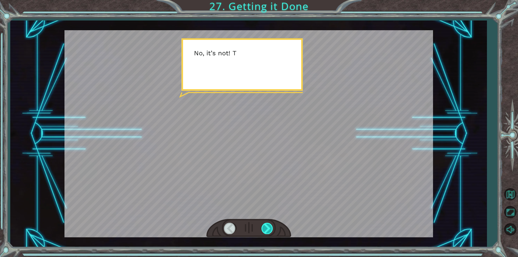
click at [270, 225] on div at bounding box center [268, 228] width 12 height 11
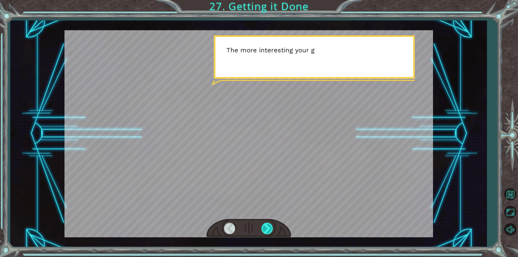
click at [270, 225] on div at bounding box center [268, 228] width 12 height 11
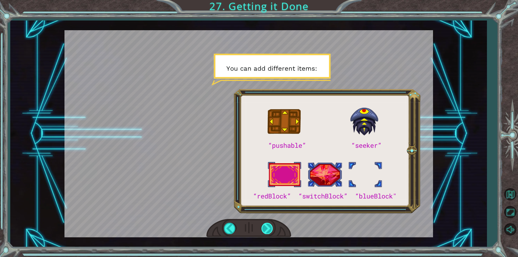
click at [270, 229] on div at bounding box center [268, 228] width 12 height 11
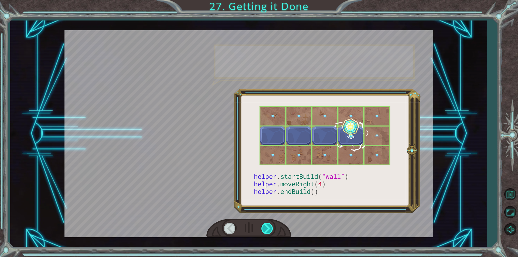
click at [270, 229] on div at bounding box center [268, 228] width 12 height 11
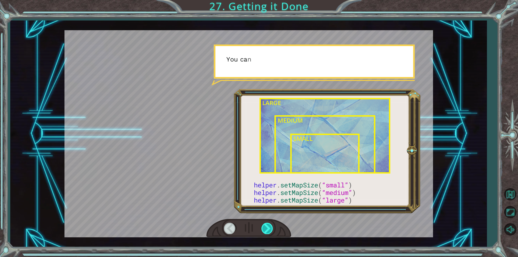
click at [270, 229] on div at bounding box center [268, 228] width 12 height 11
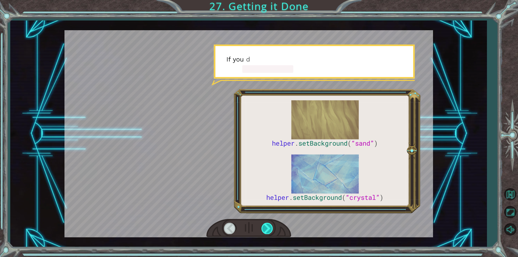
click at [270, 229] on div at bounding box center [268, 228] width 12 height 11
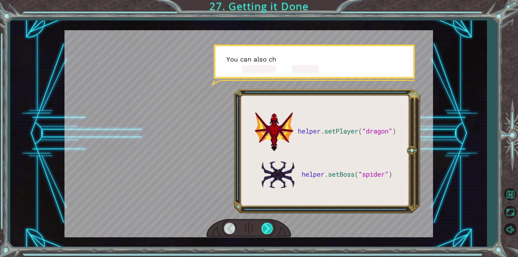
click at [270, 229] on div at bounding box center [268, 228] width 12 height 11
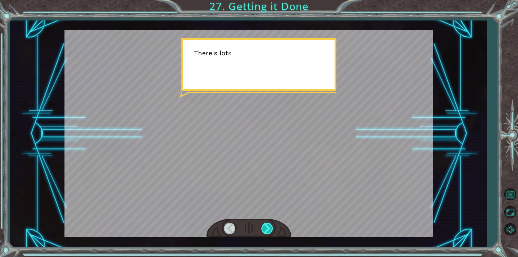
click at [270, 229] on div at bounding box center [268, 228] width 12 height 11
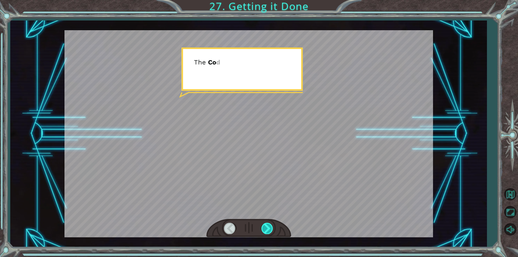
click at [270, 229] on div at bounding box center [268, 228] width 12 height 11
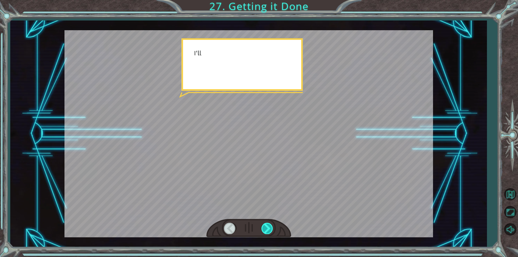
click at [270, 229] on div at bounding box center [268, 228] width 12 height 11
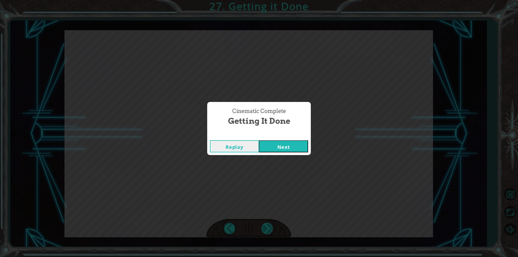
click at [270, 229] on div "Cinematic Complete Getting it Done Replay Next" at bounding box center [259, 128] width 518 height 257
click at [277, 149] on button "Next" at bounding box center [283, 146] width 49 height 12
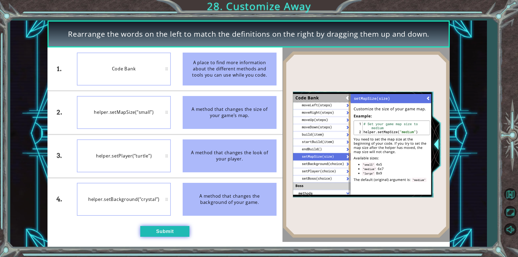
click at [177, 232] on button "Submit" at bounding box center [164, 231] width 49 height 11
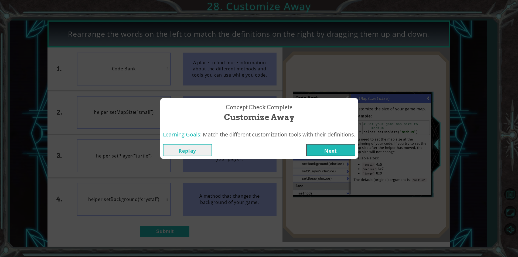
click at [338, 150] on button "Next" at bounding box center [330, 150] width 49 height 12
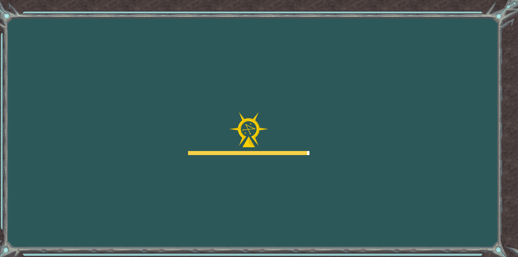
click at [316, 150] on div "Goals Error loading from server. Try refreshing the page. You'll need to join a…" at bounding box center [259, 128] width 518 height 257
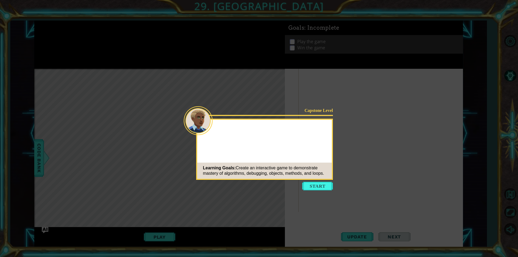
click at [317, 186] on button "Start" at bounding box center [317, 186] width 31 height 9
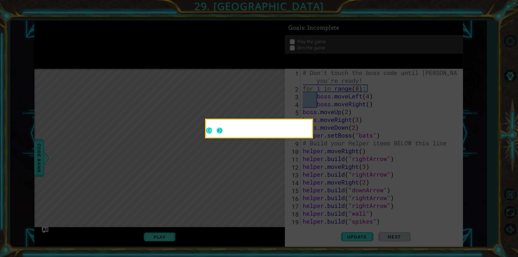
click at [217, 129] on button "Next" at bounding box center [220, 131] width 6 height 6
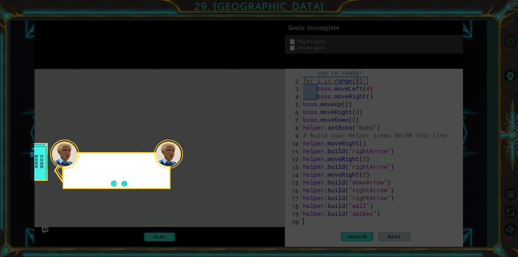
scroll to position [8, 0]
click at [127, 184] on button "Next" at bounding box center [124, 184] width 6 height 6
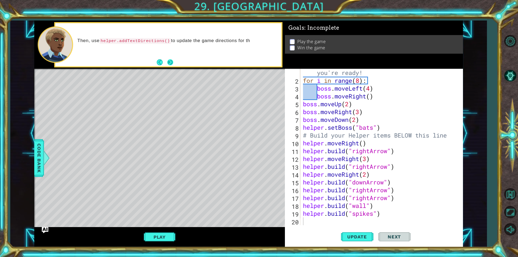
click at [170, 62] on button "Next" at bounding box center [170, 62] width 6 height 6
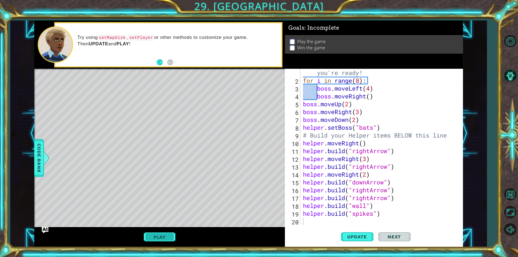
click at [158, 239] on button "Play" at bounding box center [160, 237] width 32 height 10
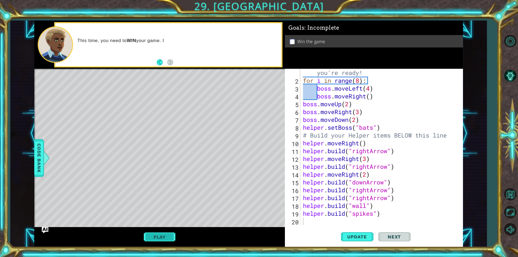
click at [164, 235] on button "Play" at bounding box center [160, 237] width 32 height 10
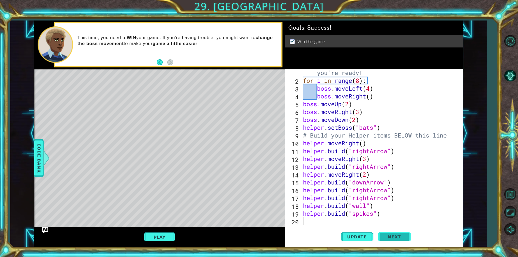
click at [388, 237] on span "Next" at bounding box center [394, 236] width 24 height 5
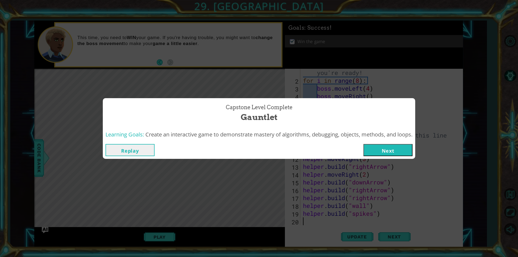
click at [398, 151] on button "Next" at bounding box center [388, 150] width 49 height 12
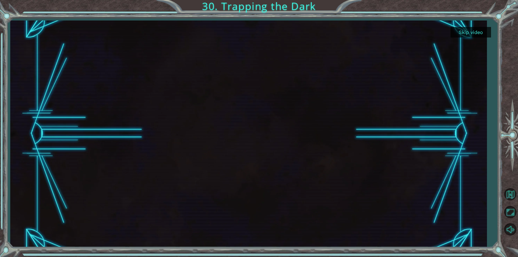
click at [466, 31] on button "Skip video" at bounding box center [471, 32] width 40 height 11
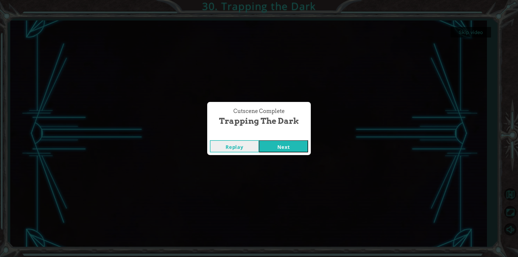
click at [231, 143] on button "Replay" at bounding box center [234, 146] width 49 height 12
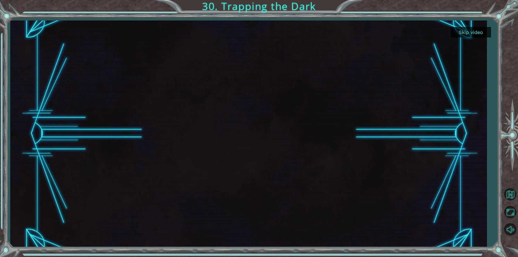
click at [473, 42] on div at bounding box center [248, 134] width 477 height 226
click at [468, 33] on button "Skip video" at bounding box center [471, 32] width 40 height 11
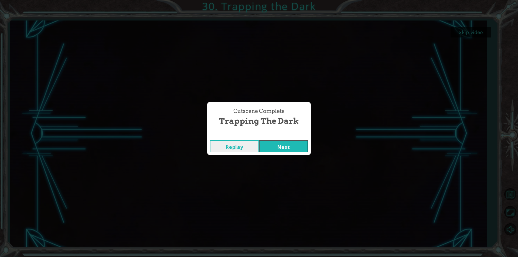
click at [297, 147] on button "Next" at bounding box center [283, 146] width 49 height 12
